Goal: Task Accomplishment & Management: Use online tool/utility

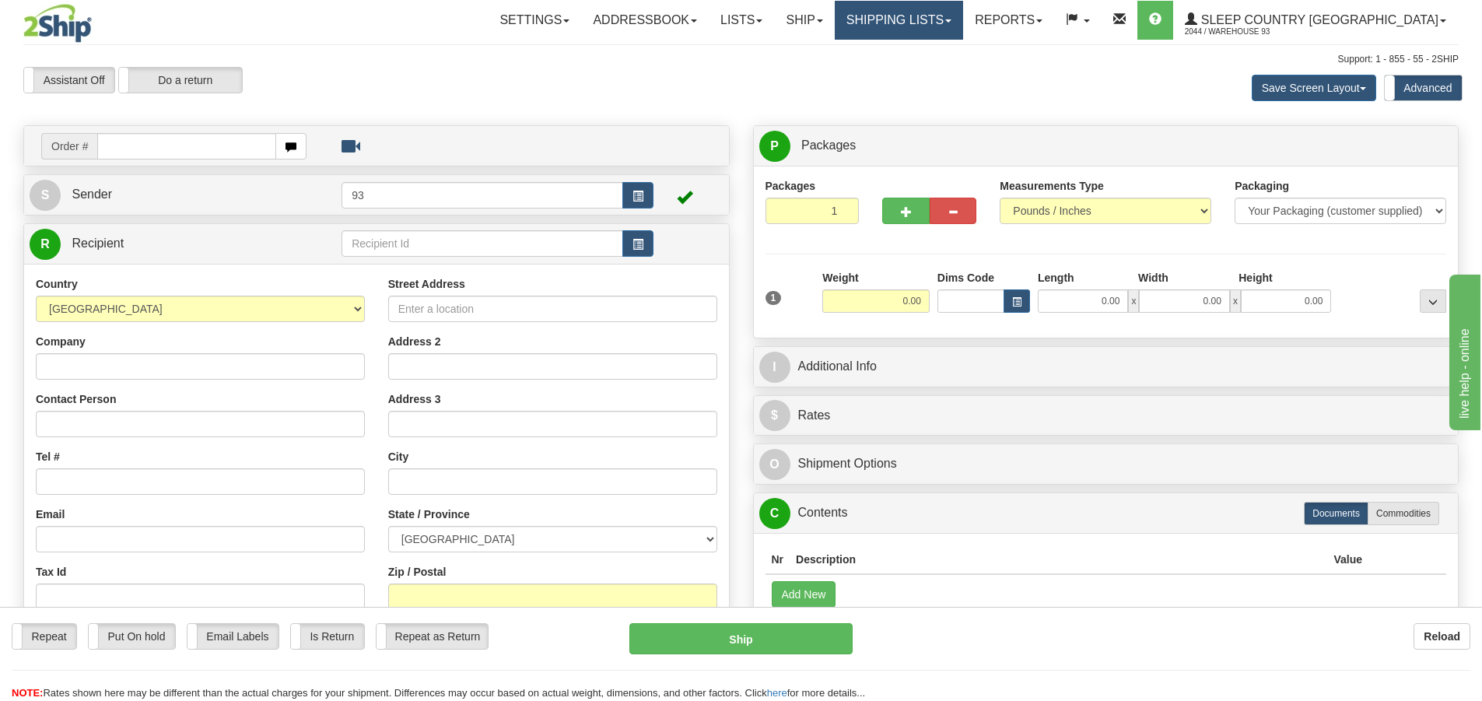
click at [963, 18] on link "Shipping lists" at bounding box center [899, 20] width 128 height 39
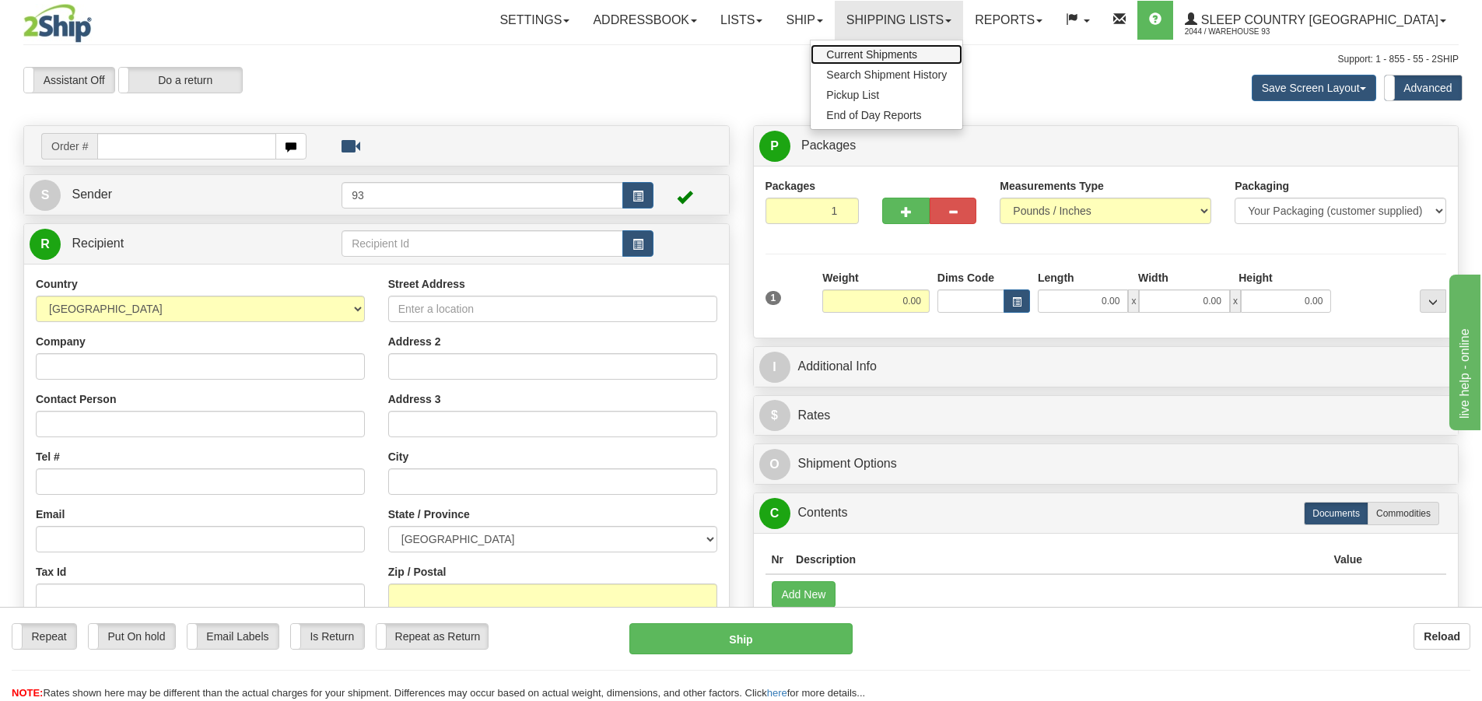
click at [917, 50] on span "Current Shipments" at bounding box center [871, 54] width 91 height 12
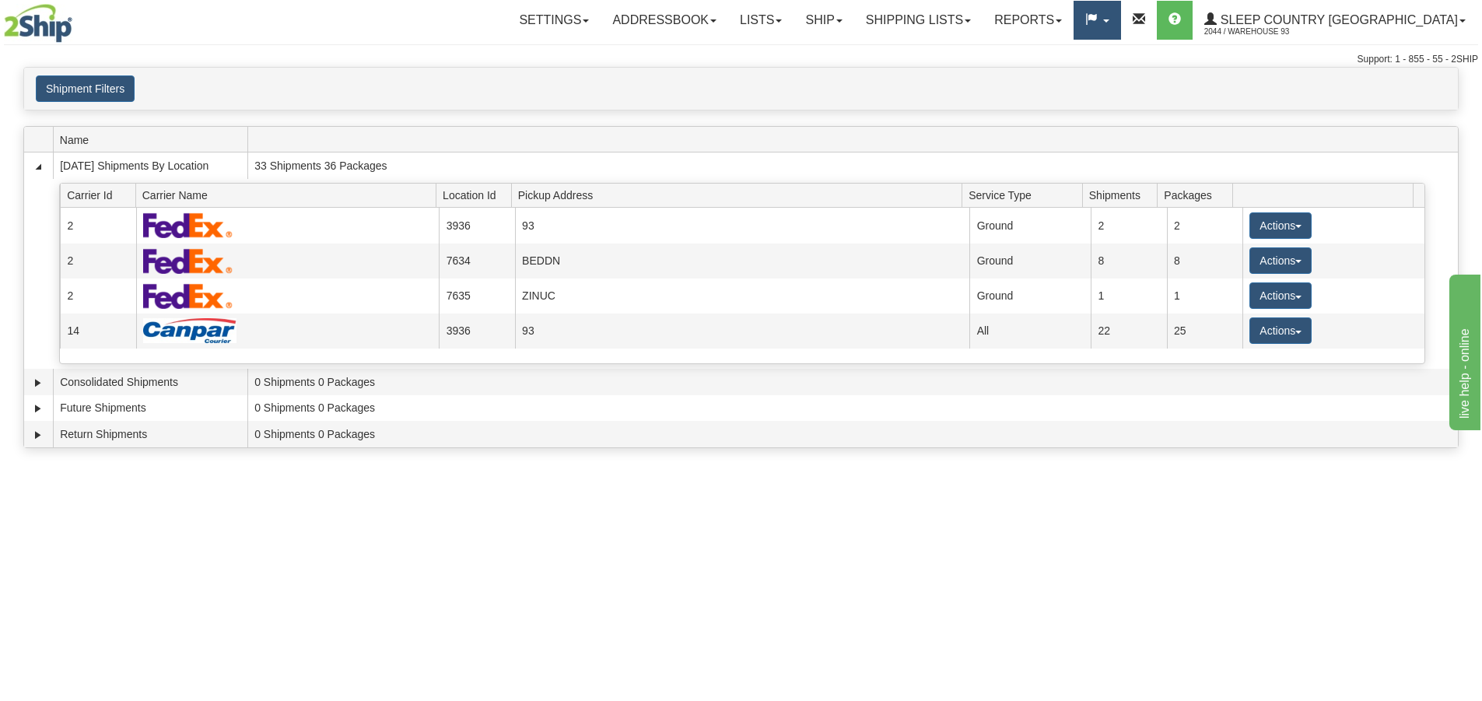
click at [1120, 12] on link at bounding box center [1096, 20] width 47 height 39
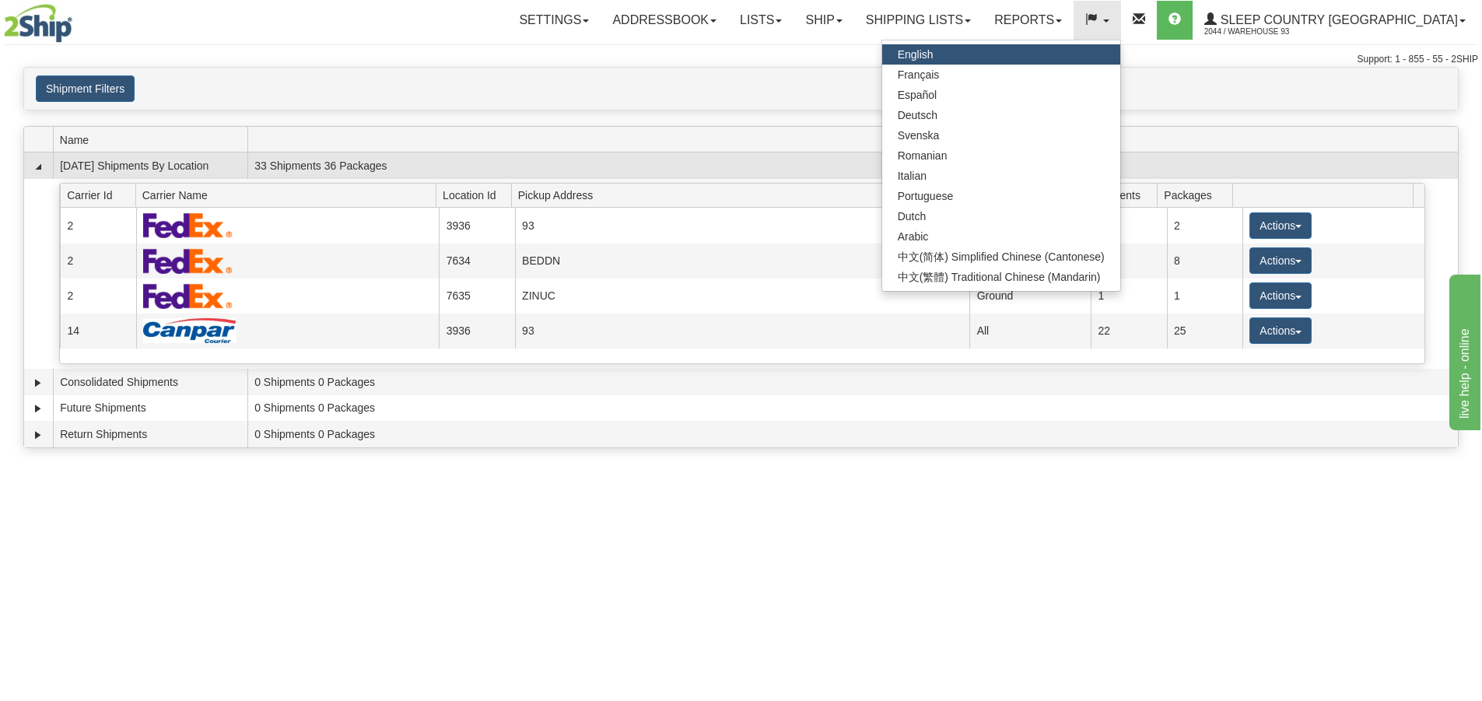
click at [1276, 163] on td "33 Shipments 36 Packages" at bounding box center [852, 165] width 1210 height 26
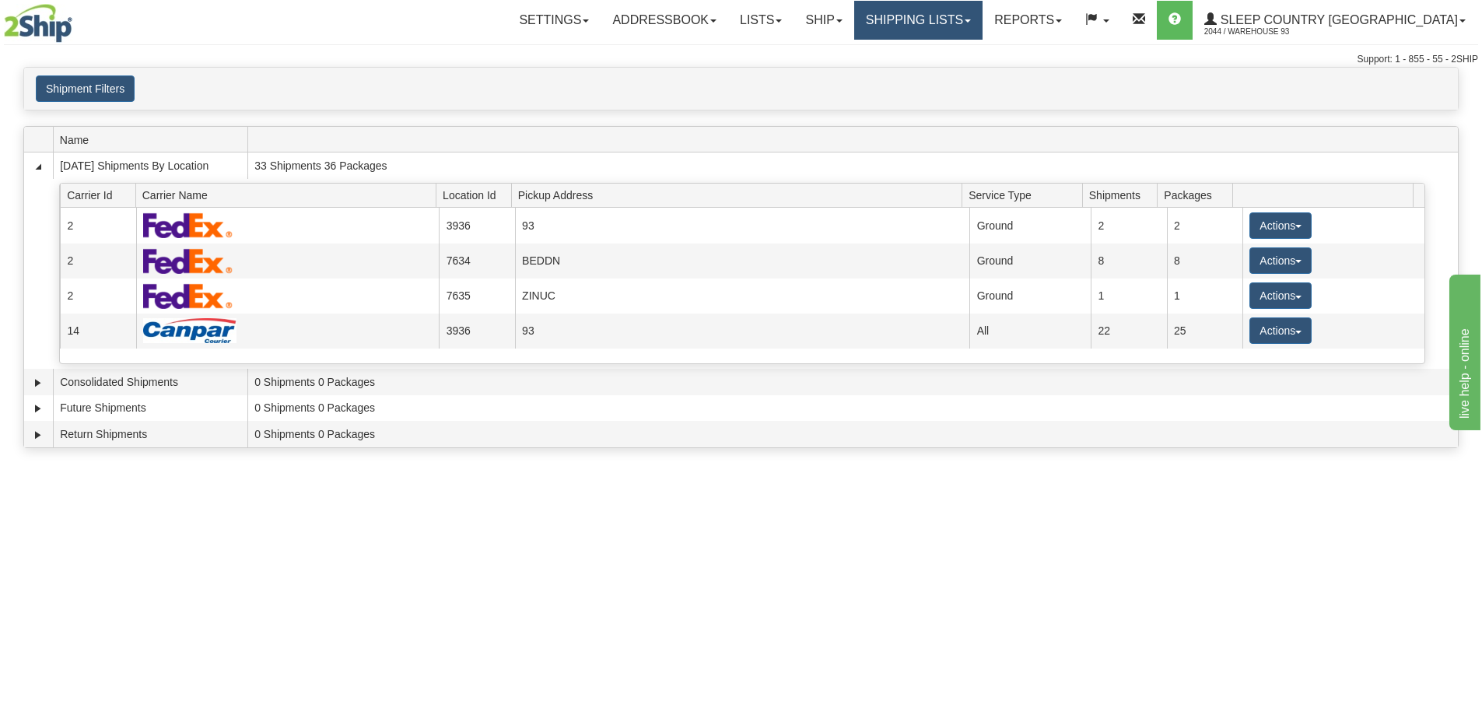
click at [982, 16] on link "Shipping lists" at bounding box center [918, 20] width 128 height 39
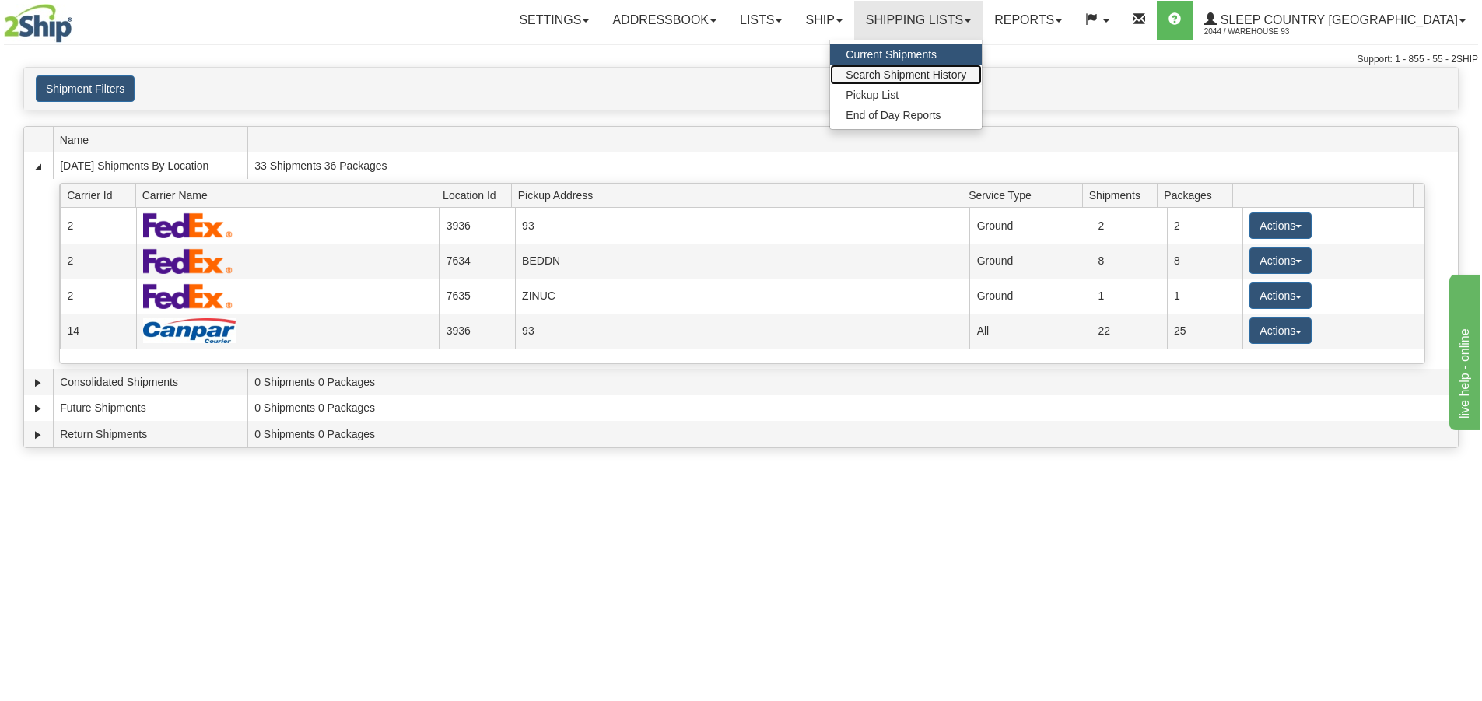
click at [966, 72] on span "Search Shipment History" at bounding box center [905, 74] width 121 height 12
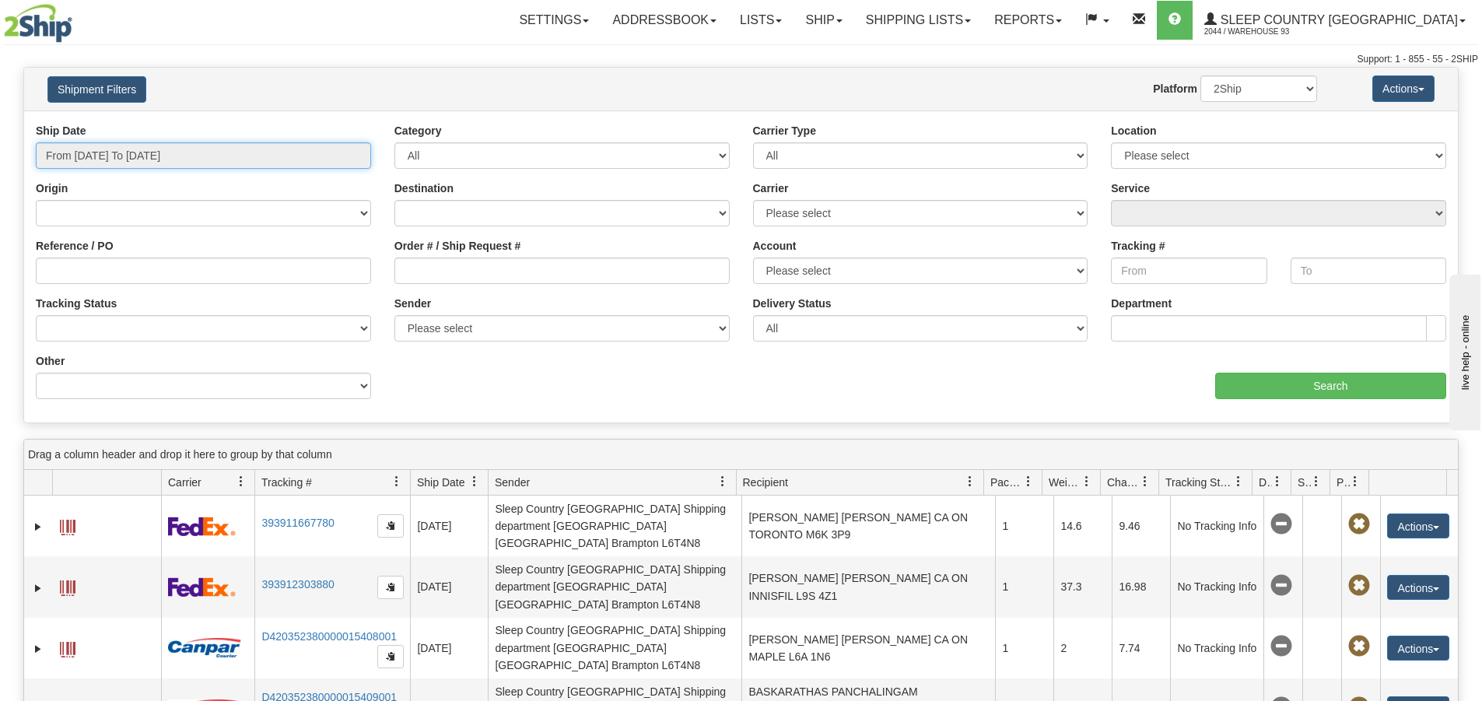
click at [282, 149] on input "From 10/05/2025 To 10/06/2025" at bounding box center [203, 155] width 335 height 26
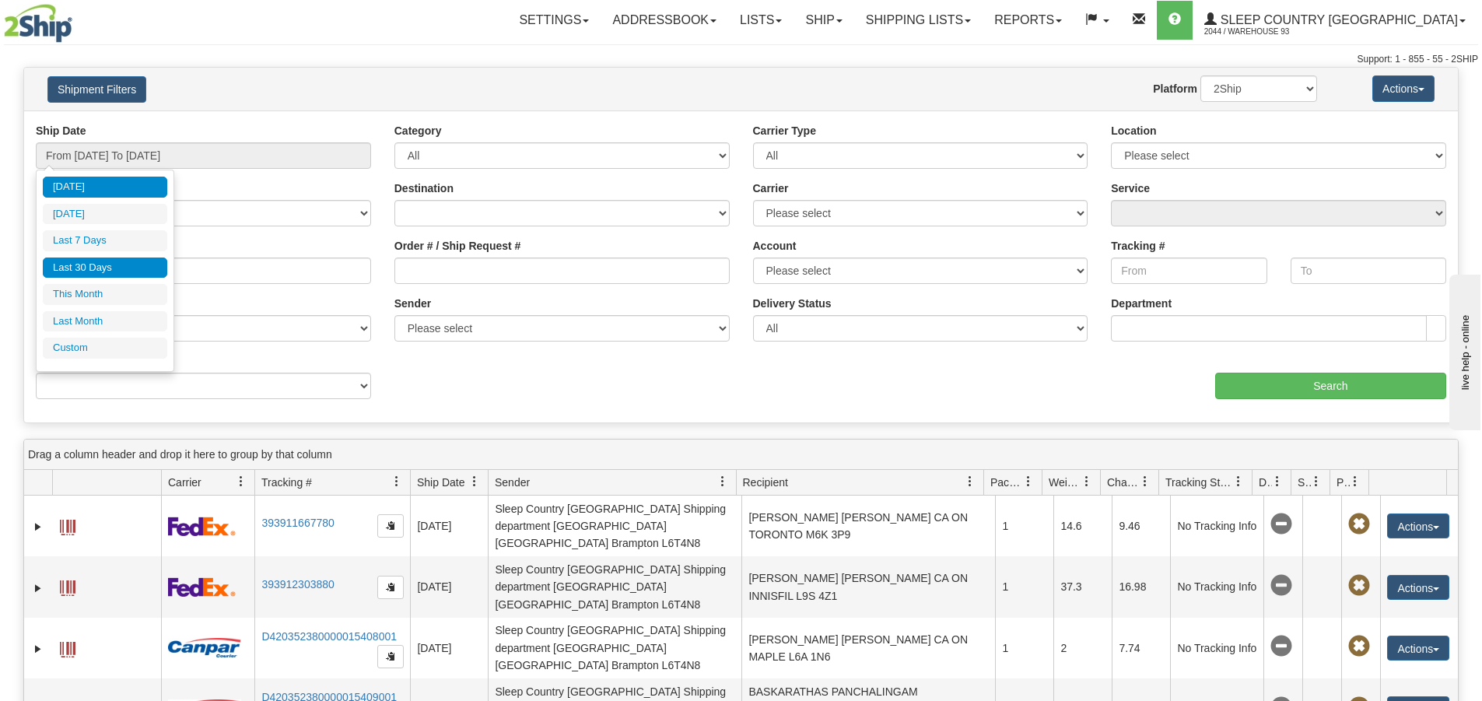
click at [103, 267] on li "Last 30 Days" at bounding box center [105, 267] width 124 height 21
type input "From 09/07/2025 To 10/06/2025"
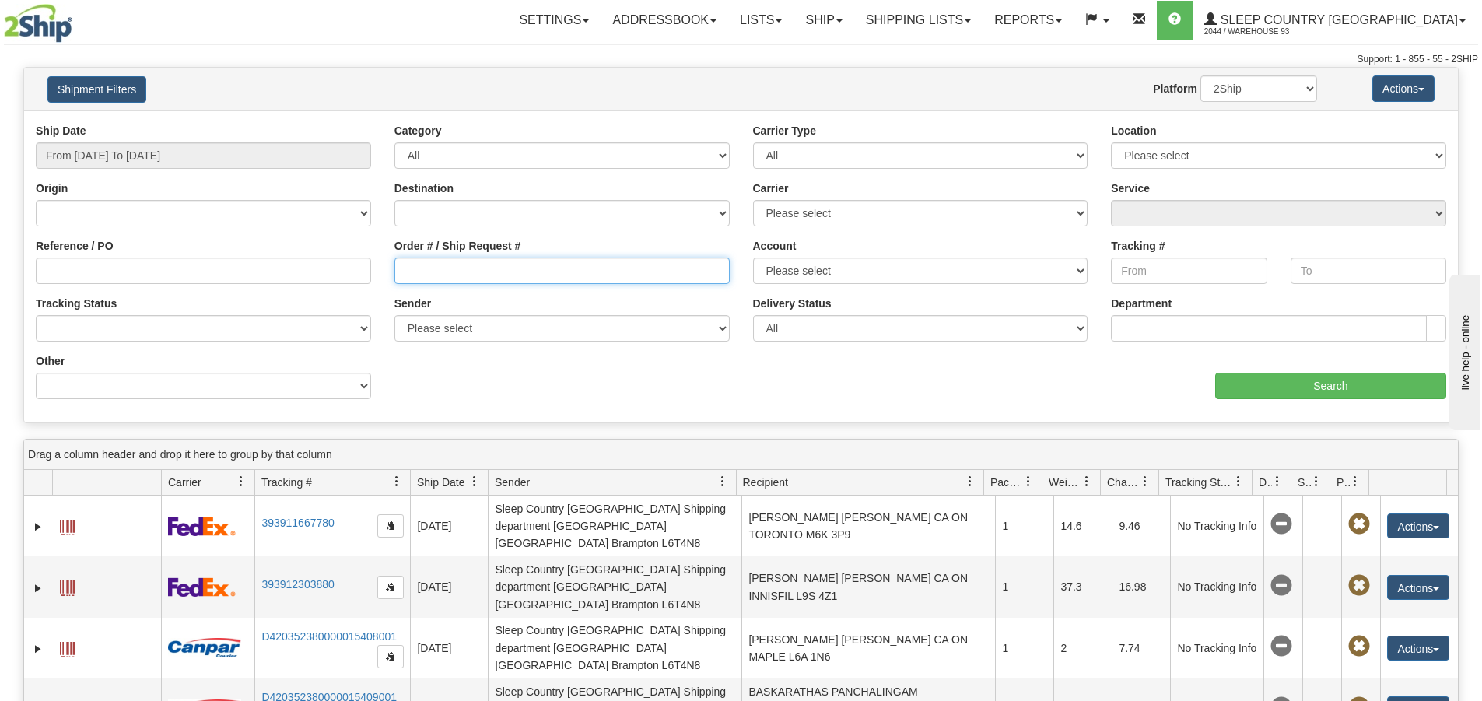
click at [427, 274] on input "Order # / Ship Request #" at bounding box center [561, 270] width 335 height 26
paste input "9000I132761"
type input "9000I132761"
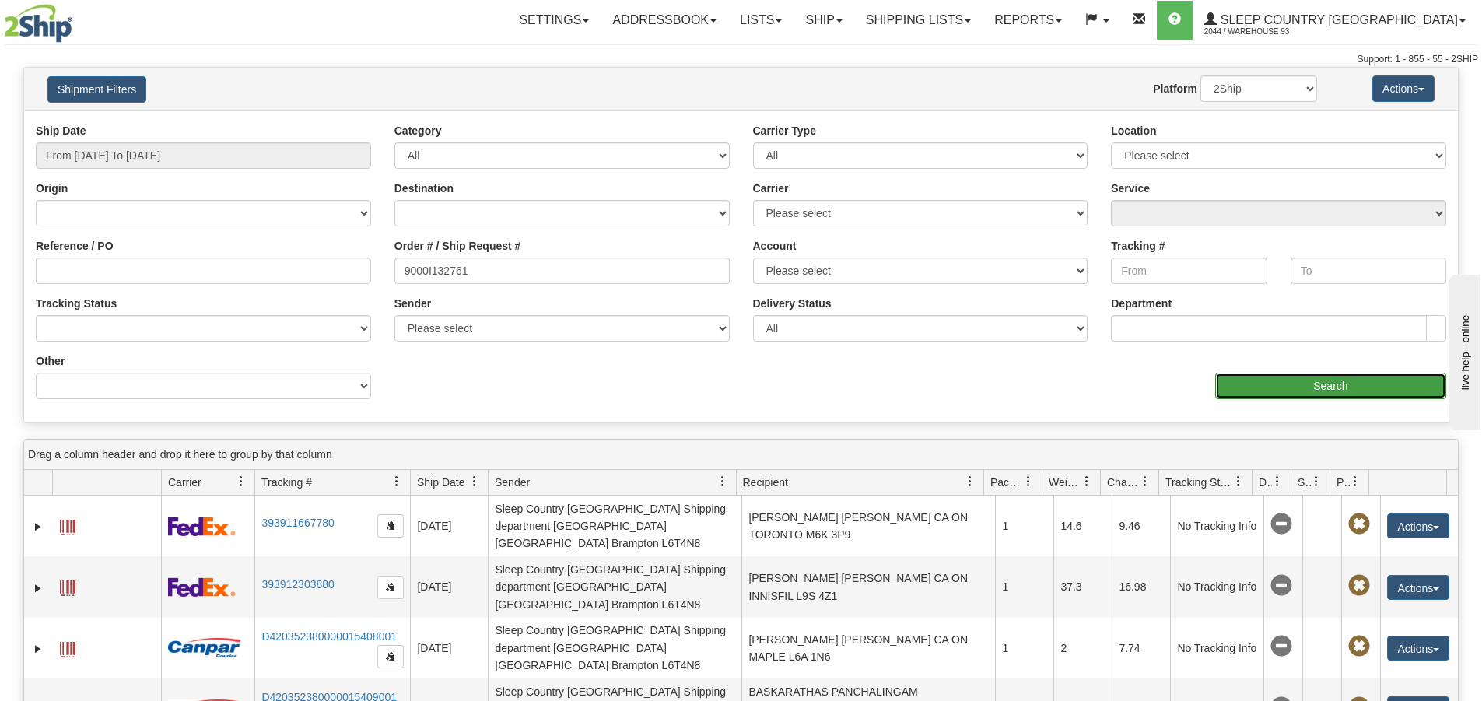
click at [1300, 386] on input "Search" at bounding box center [1330, 386] width 231 height 26
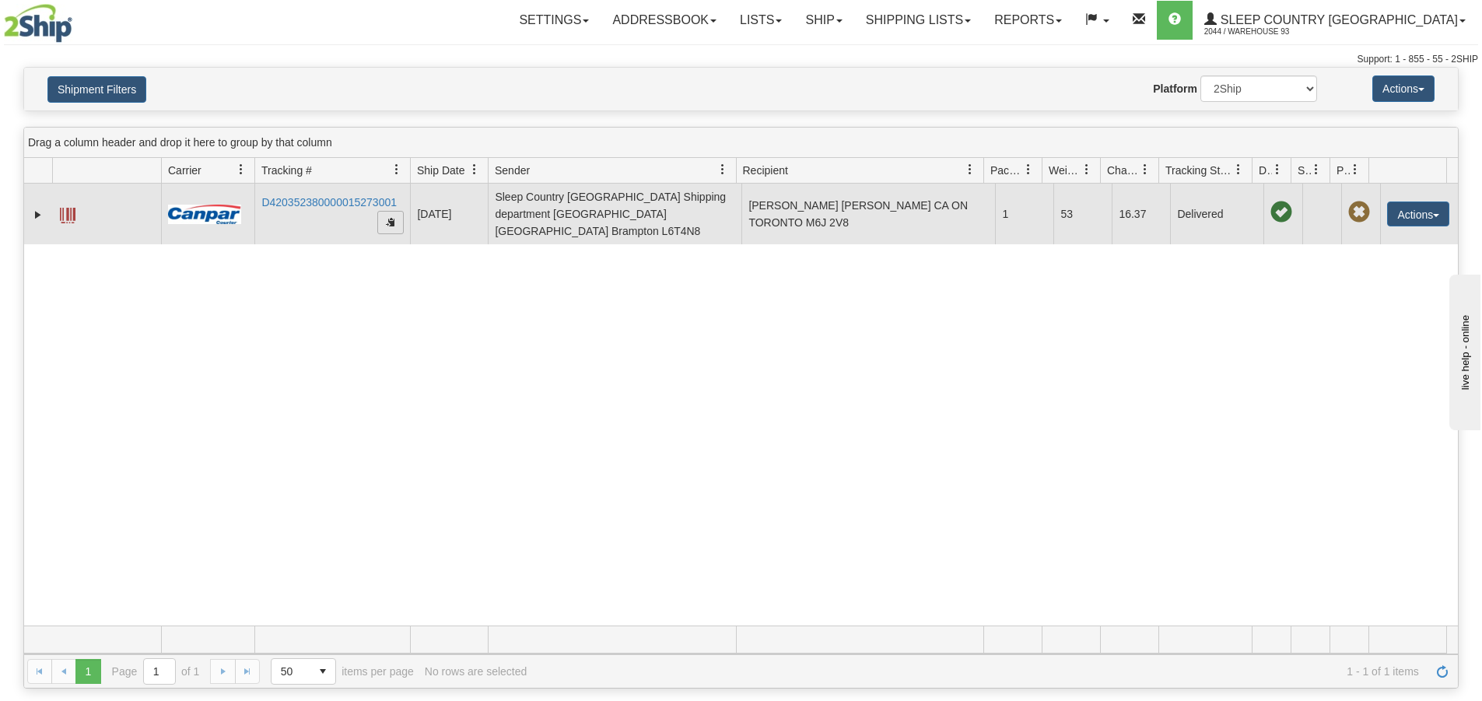
click at [387, 217] on span "button" at bounding box center [390, 221] width 9 height 9
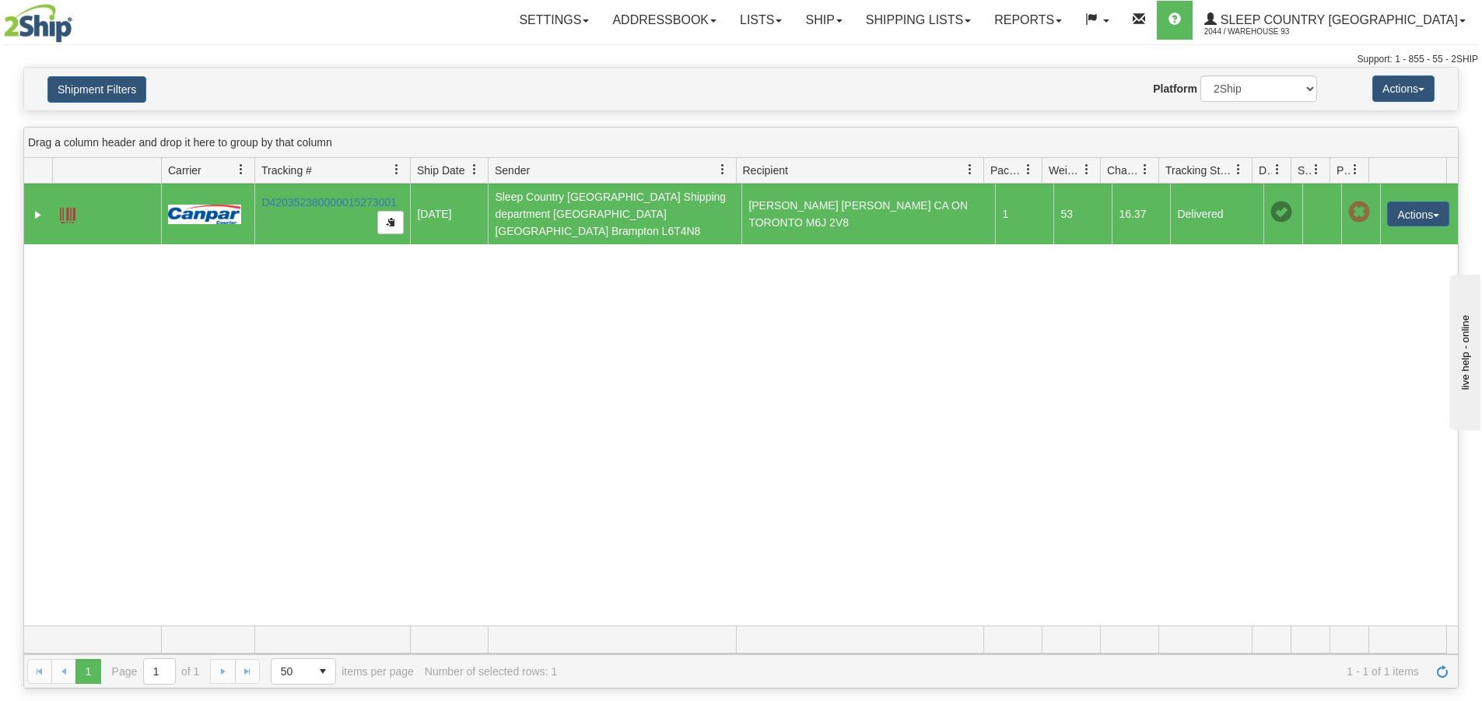
click at [418, 255] on div "31679454 2044 D420352380000015273001 09/30/2025 09/30/2025 07:35:28 AM Sleep Co…" at bounding box center [740, 405] width 1433 height 442
click at [930, 225] on td "RUTH MARSHALL RUTH MARSHALL CA ON TORONTO M6J 2V8" at bounding box center [868, 214] width 254 height 61
click at [395, 219] on button "button" at bounding box center [390, 222] width 26 height 23
click at [392, 218] on span "button" at bounding box center [390, 221] width 9 height 9
click at [1423, 205] on button "Actions" at bounding box center [1418, 213] width 62 height 25
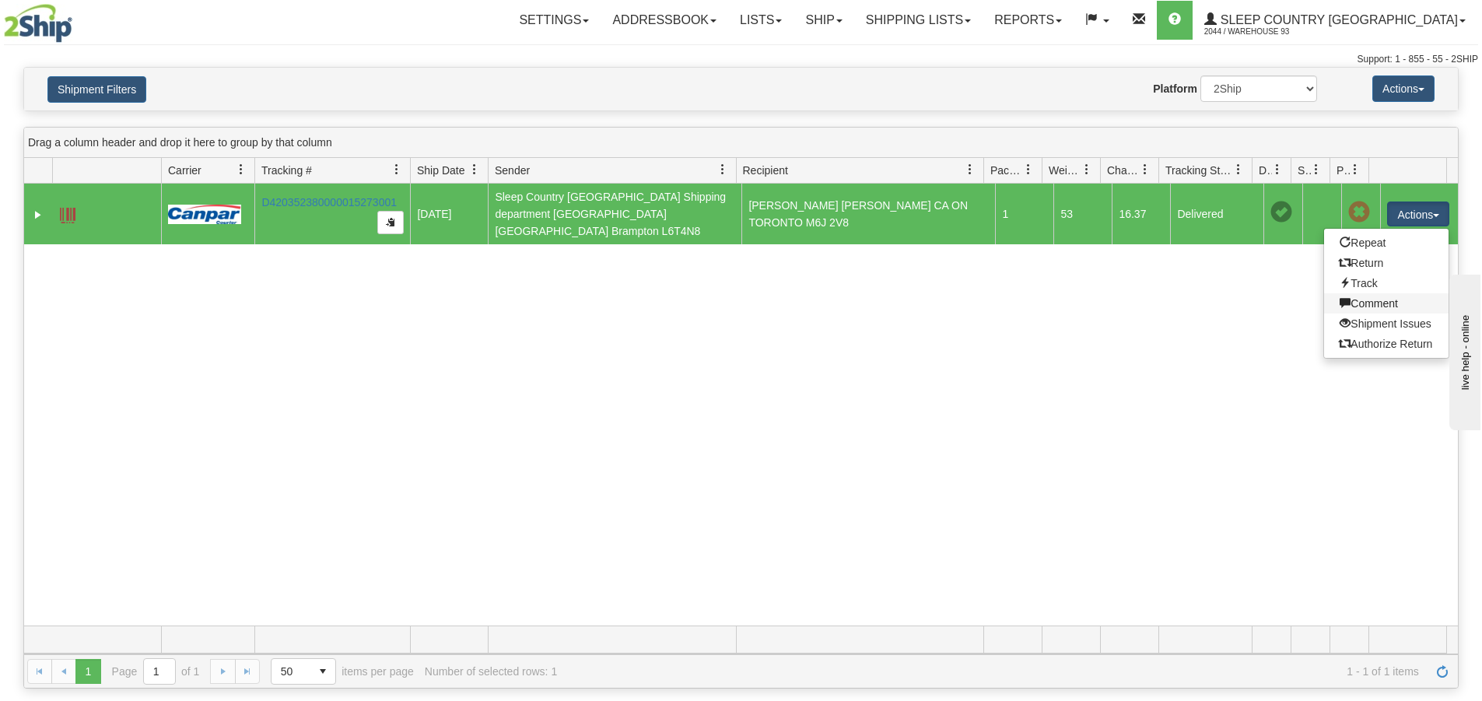
click at [1391, 299] on link "Comment" at bounding box center [1386, 303] width 124 height 20
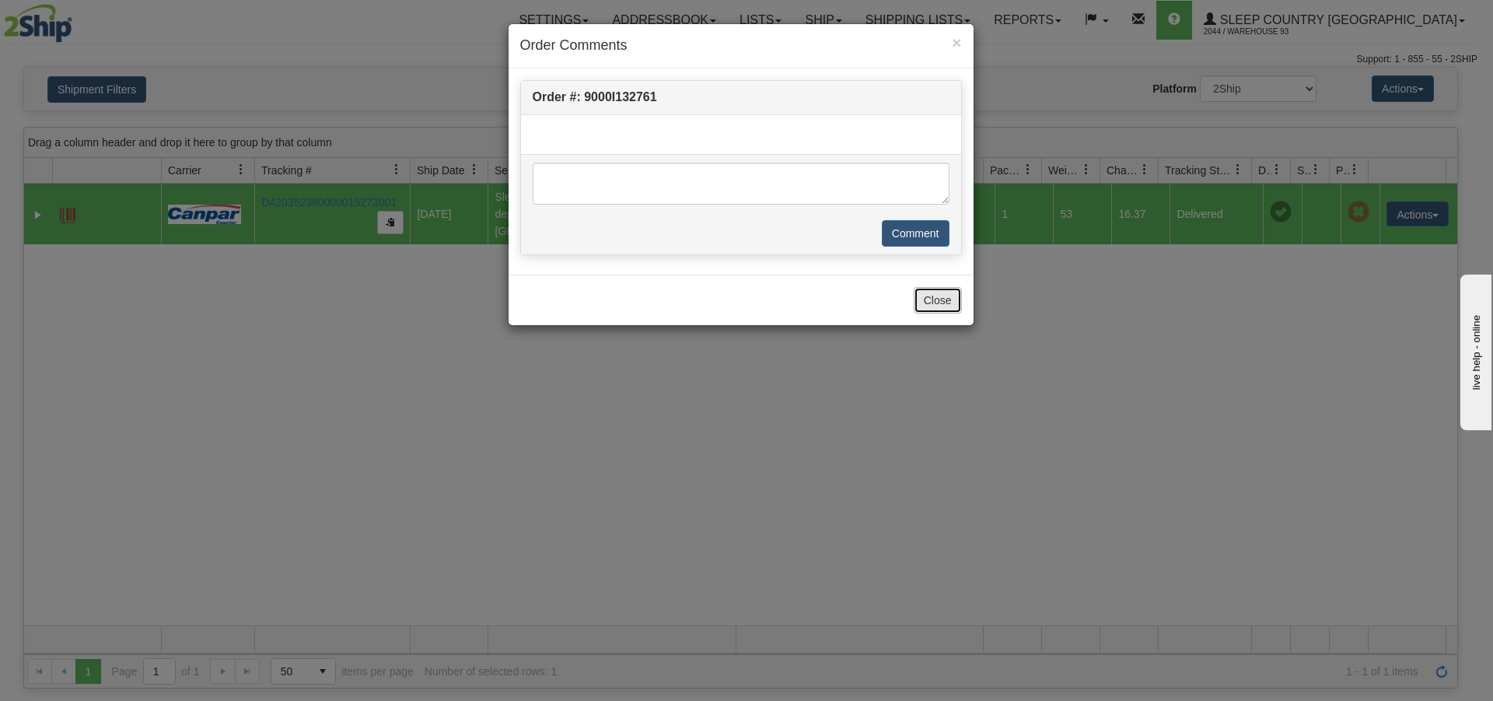
click at [928, 303] on button "Close" at bounding box center [938, 300] width 48 height 26
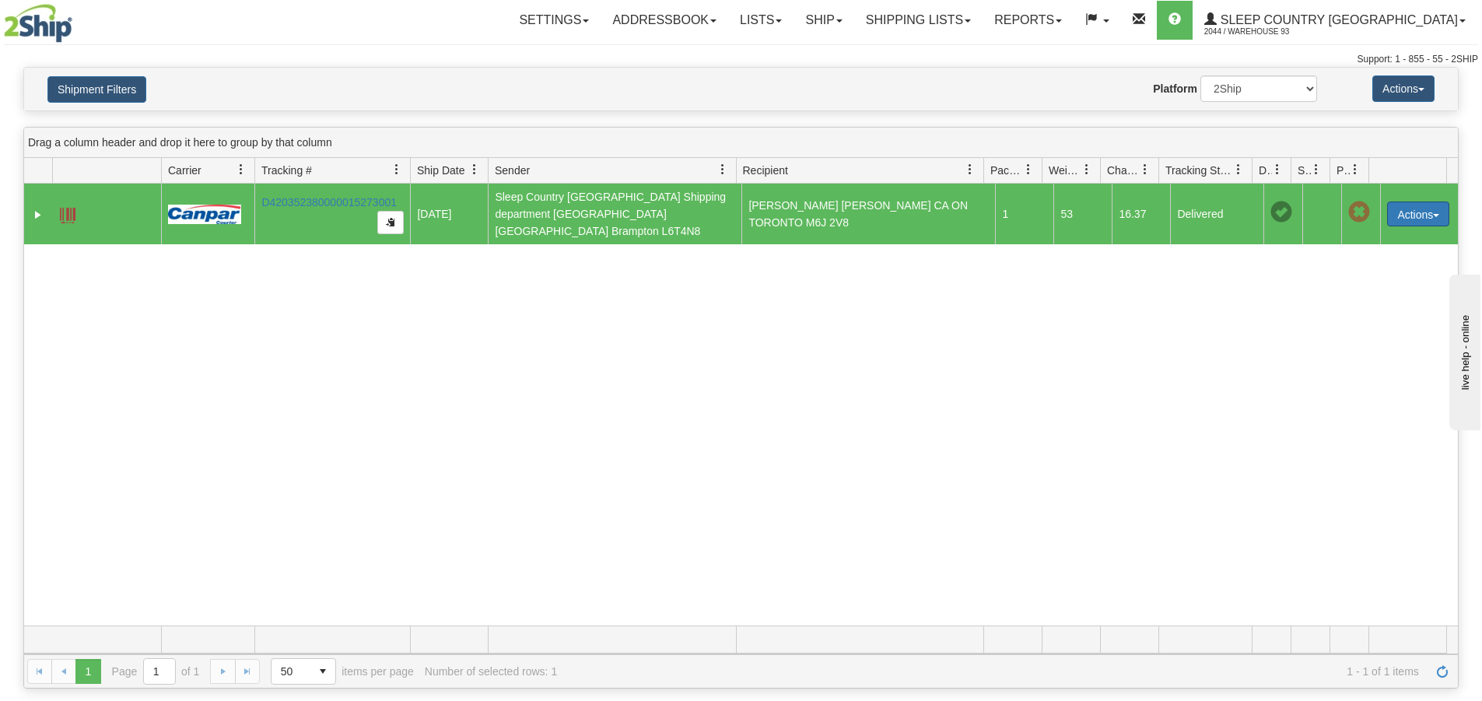
click at [1431, 205] on button "Actions" at bounding box center [1418, 213] width 62 height 25
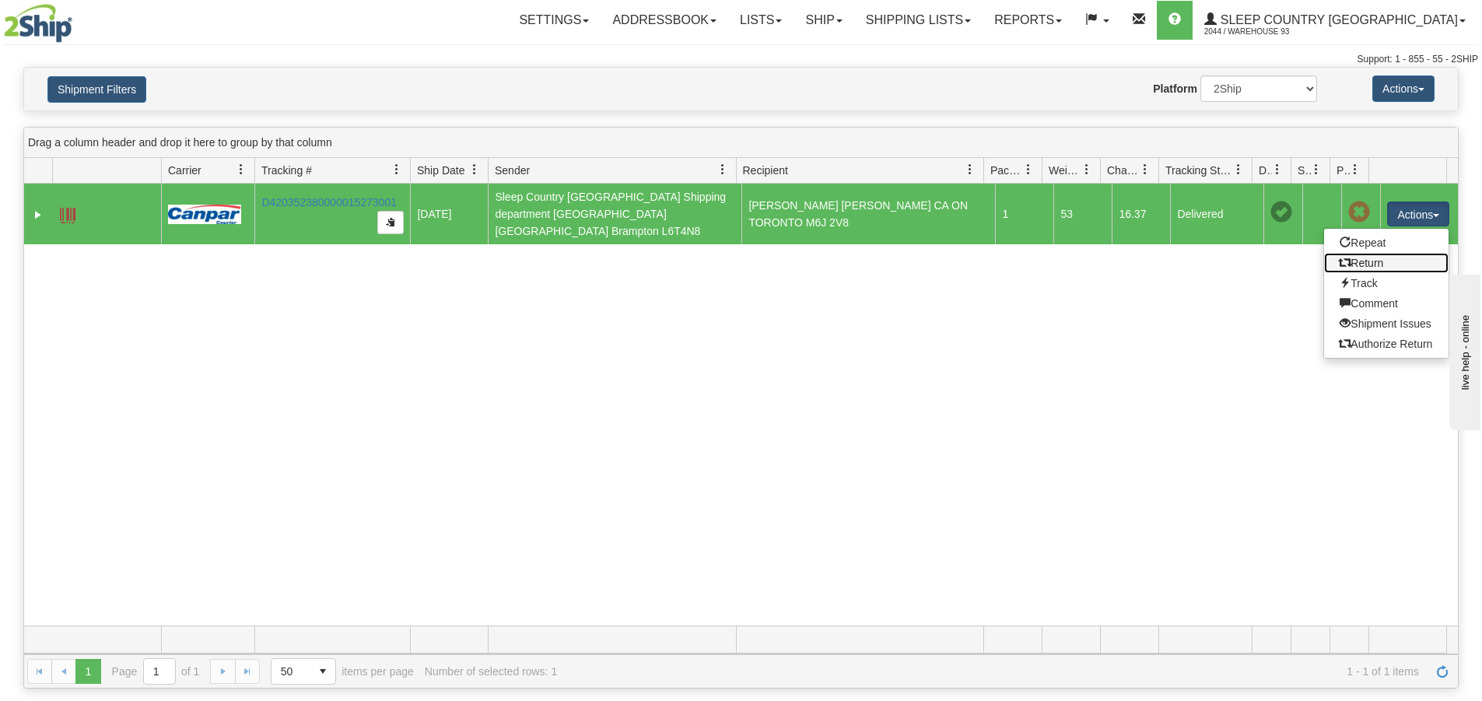
click at [1384, 262] on link "Return" at bounding box center [1386, 263] width 124 height 20
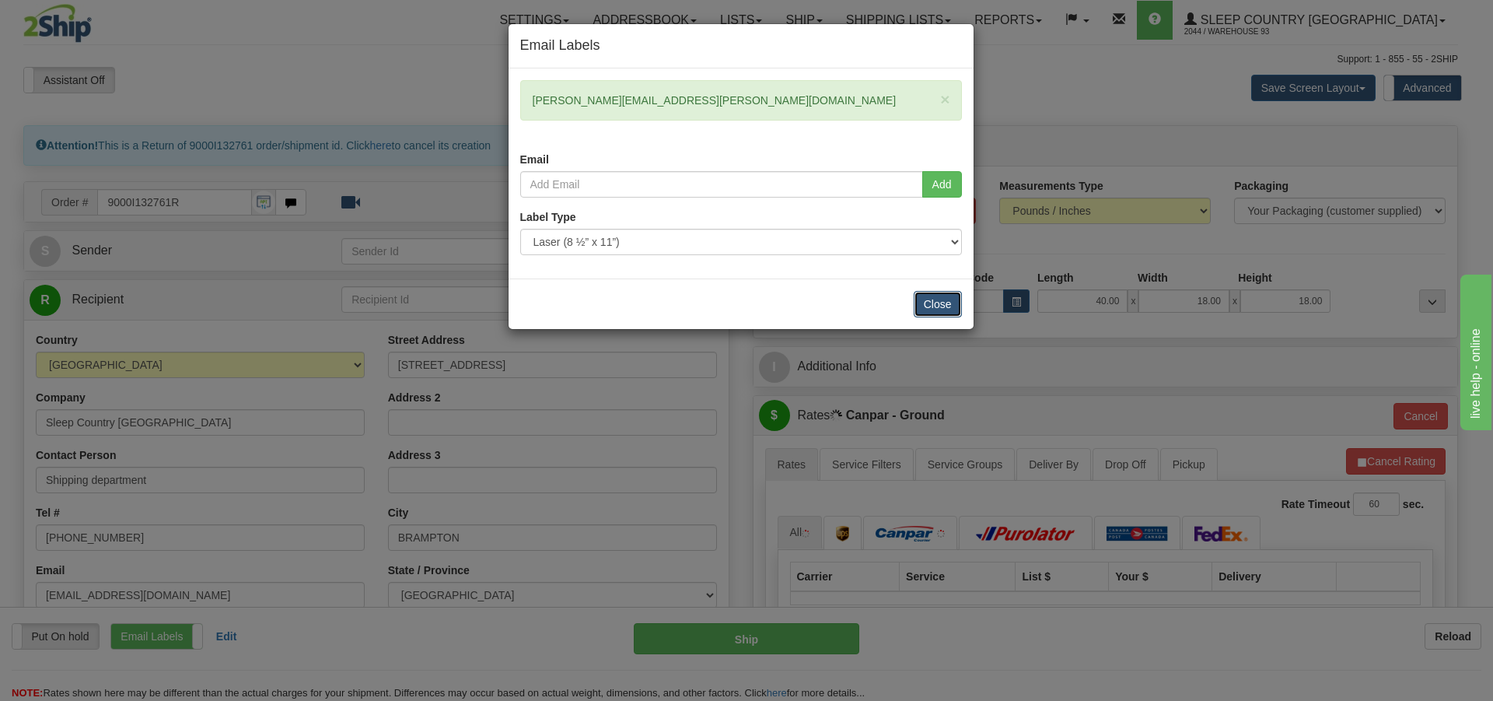
click at [946, 303] on button "Close" at bounding box center [938, 304] width 48 height 26
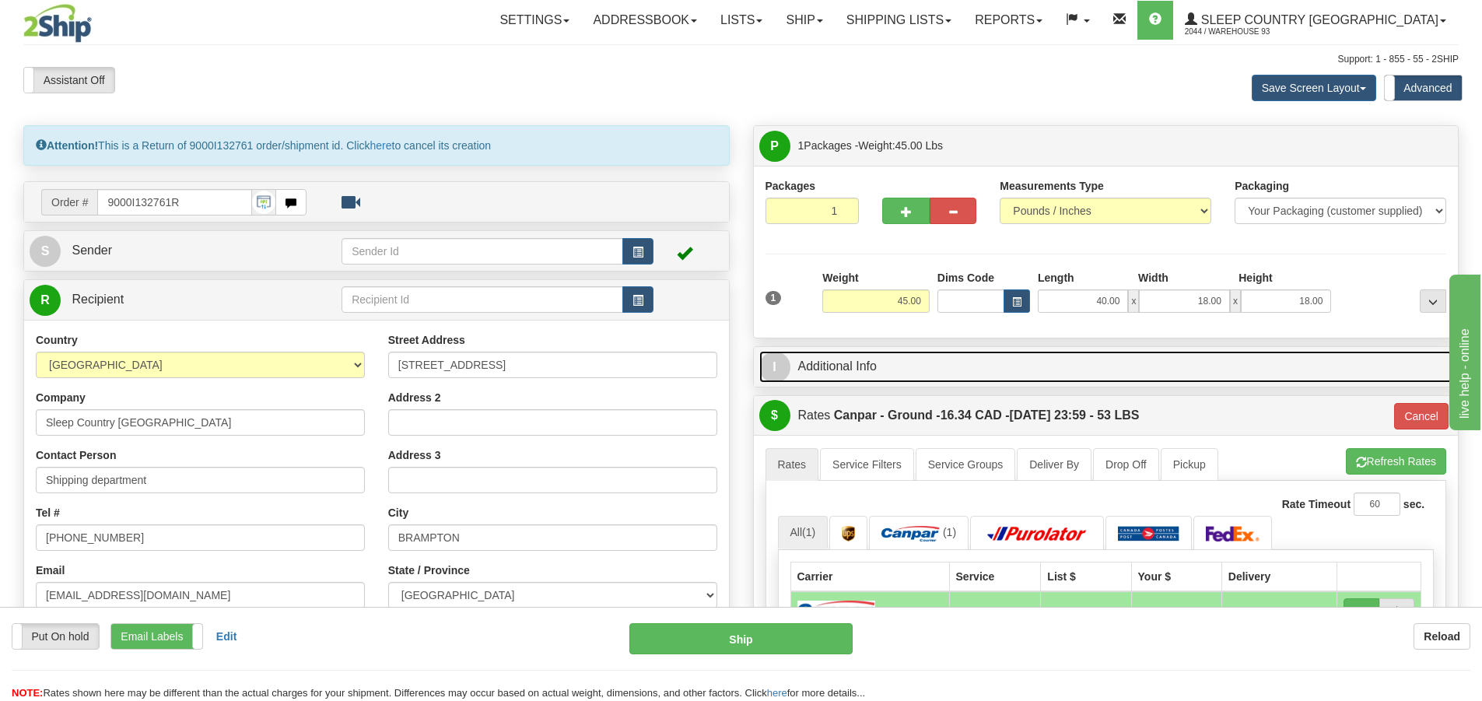
click at [865, 366] on link "I Additional Info" at bounding box center [1106, 367] width 694 height 32
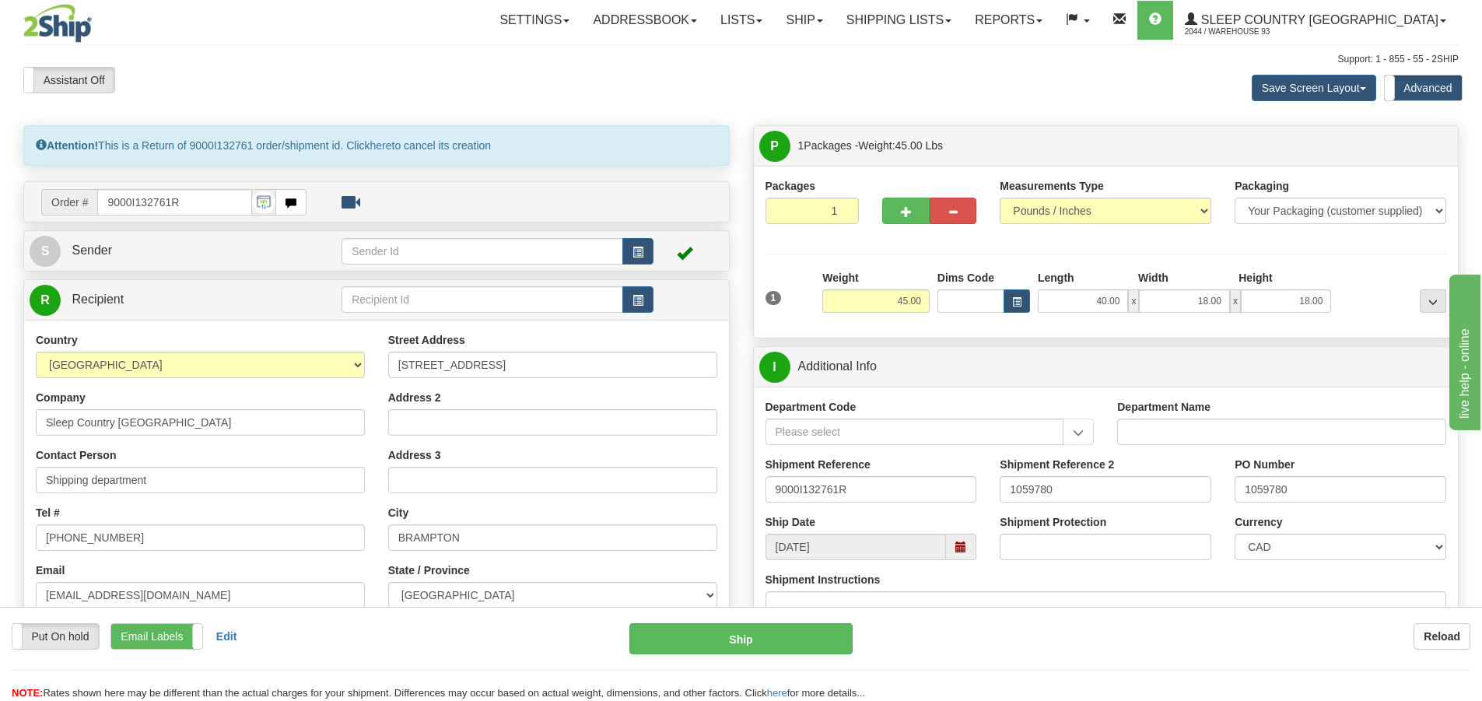
click at [1072, 657] on div "Put On hold Put On hold Print Order Slip Print Order Slip Email Labels Email La…" at bounding box center [741, 662] width 1482 height 78
